Goal: Transaction & Acquisition: Obtain resource

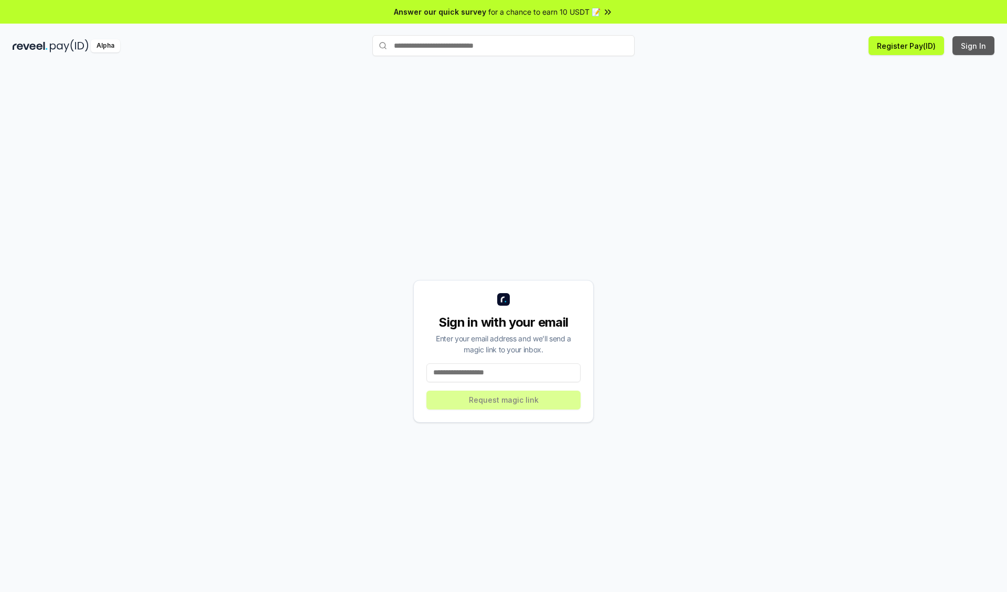
click at [974, 46] on button "Sign In" at bounding box center [973, 45] width 42 height 19
type input "**********"
click at [503, 400] on button "Request magic link" at bounding box center [503, 400] width 154 height 19
